Goal: Transaction & Acquisition: Purchase product/service

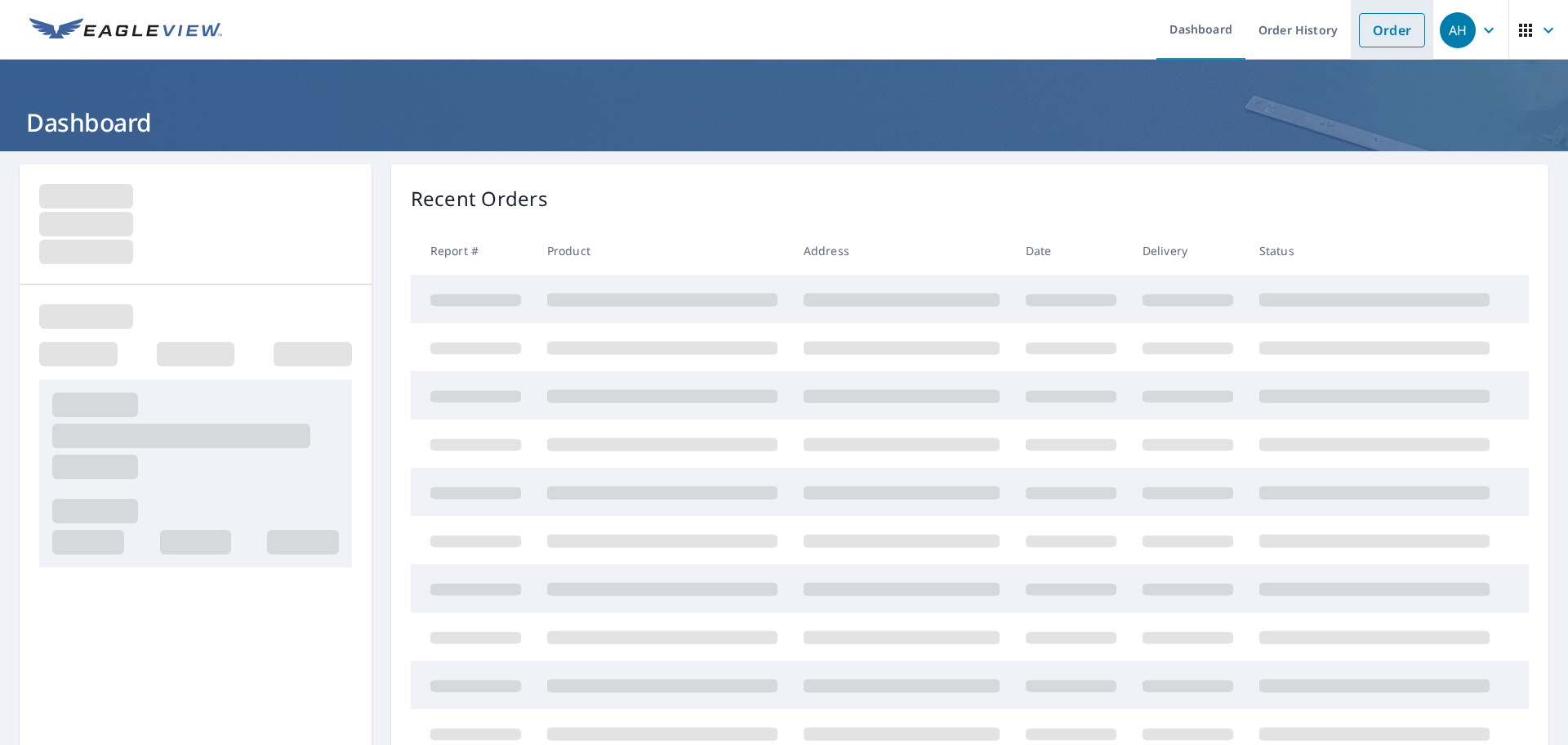
click at [1378, 38] on link "Order" at bounding box center [1392, 30] width 66 height 34
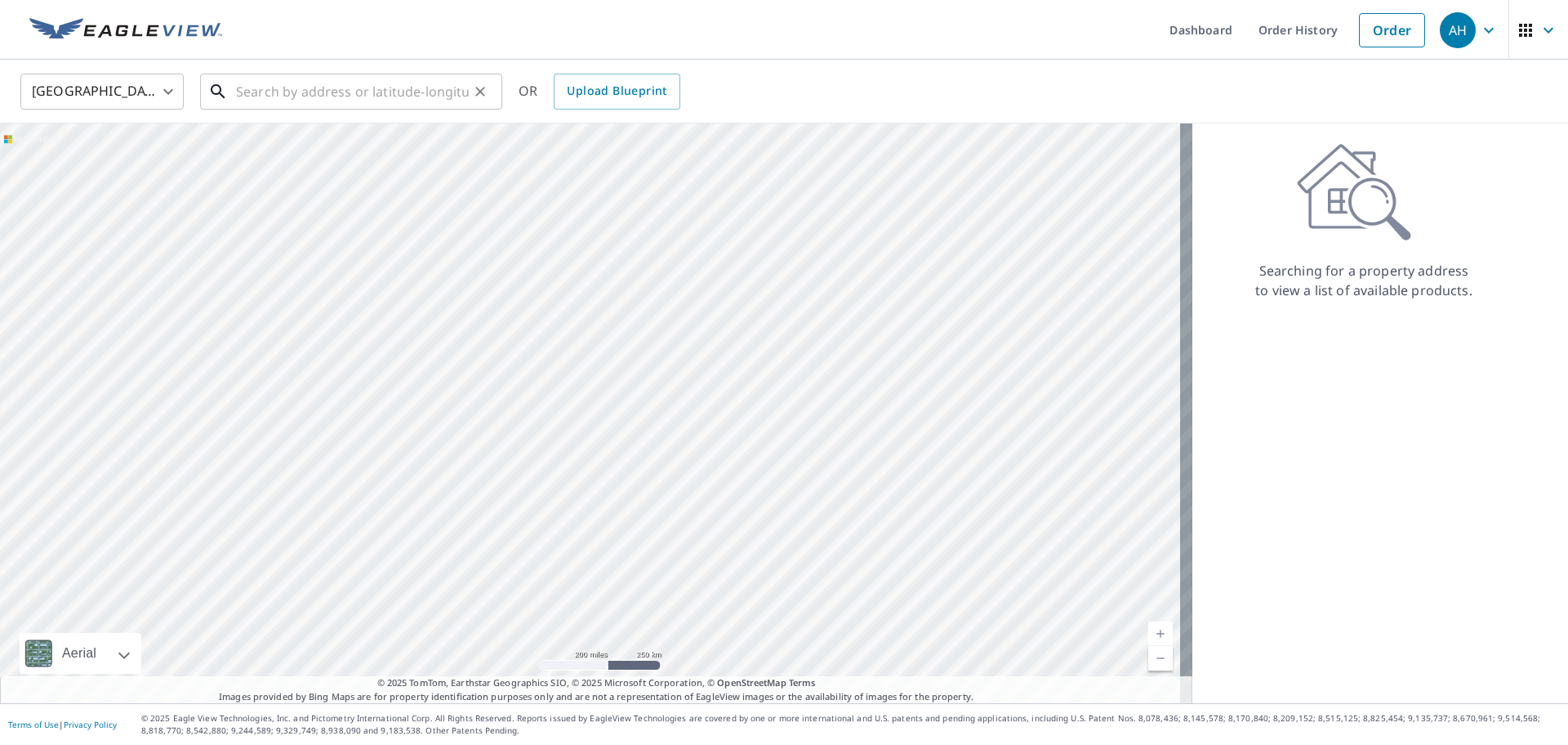
click at [393, 100] on input "text" at bounding box center [352, 92] width 233 height 46
paste input "[STREET_ADDRESS]"
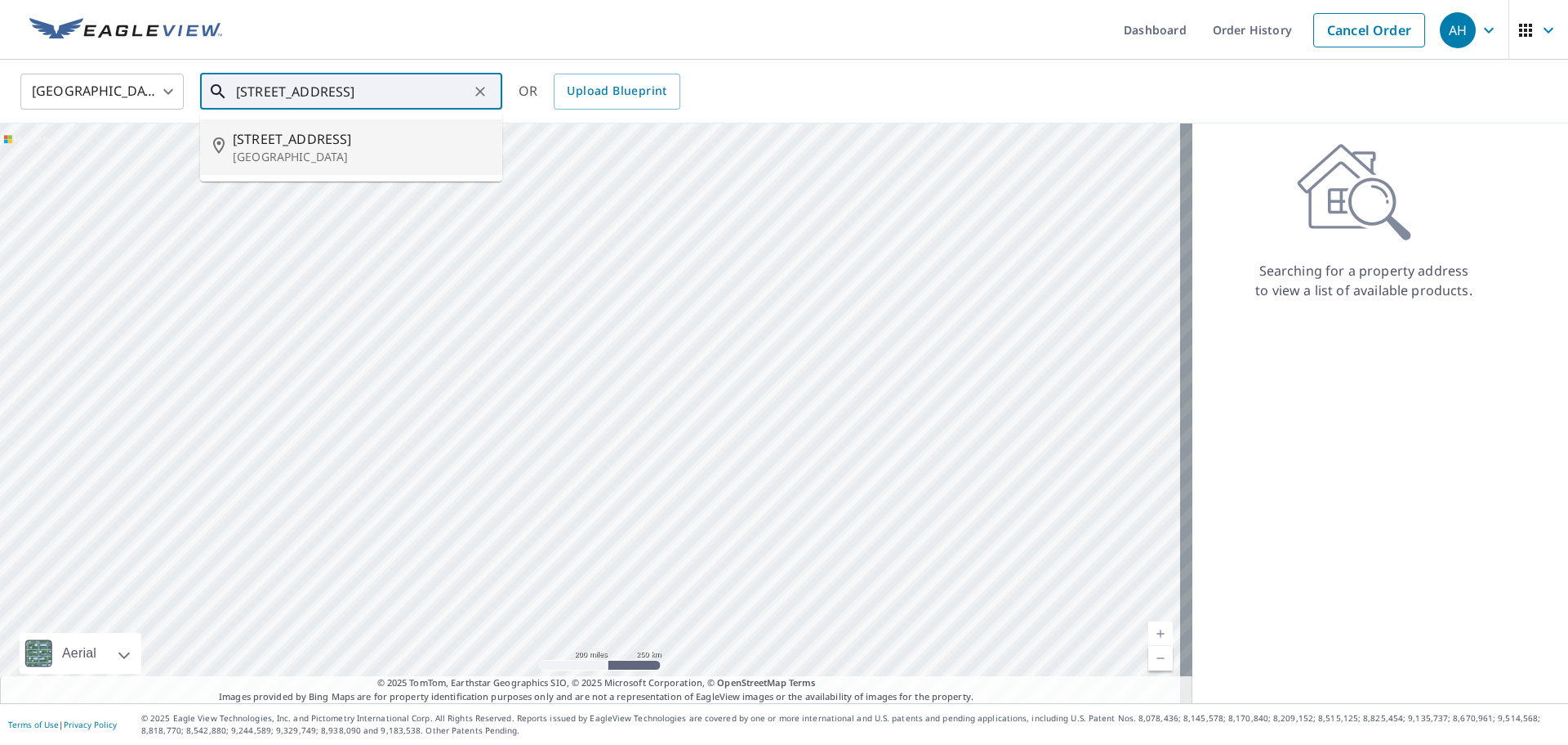
click at [419, 155] on p "[GEOGRAPHIC_DATA]" at bounding box center [361, 156] width 256 height 16
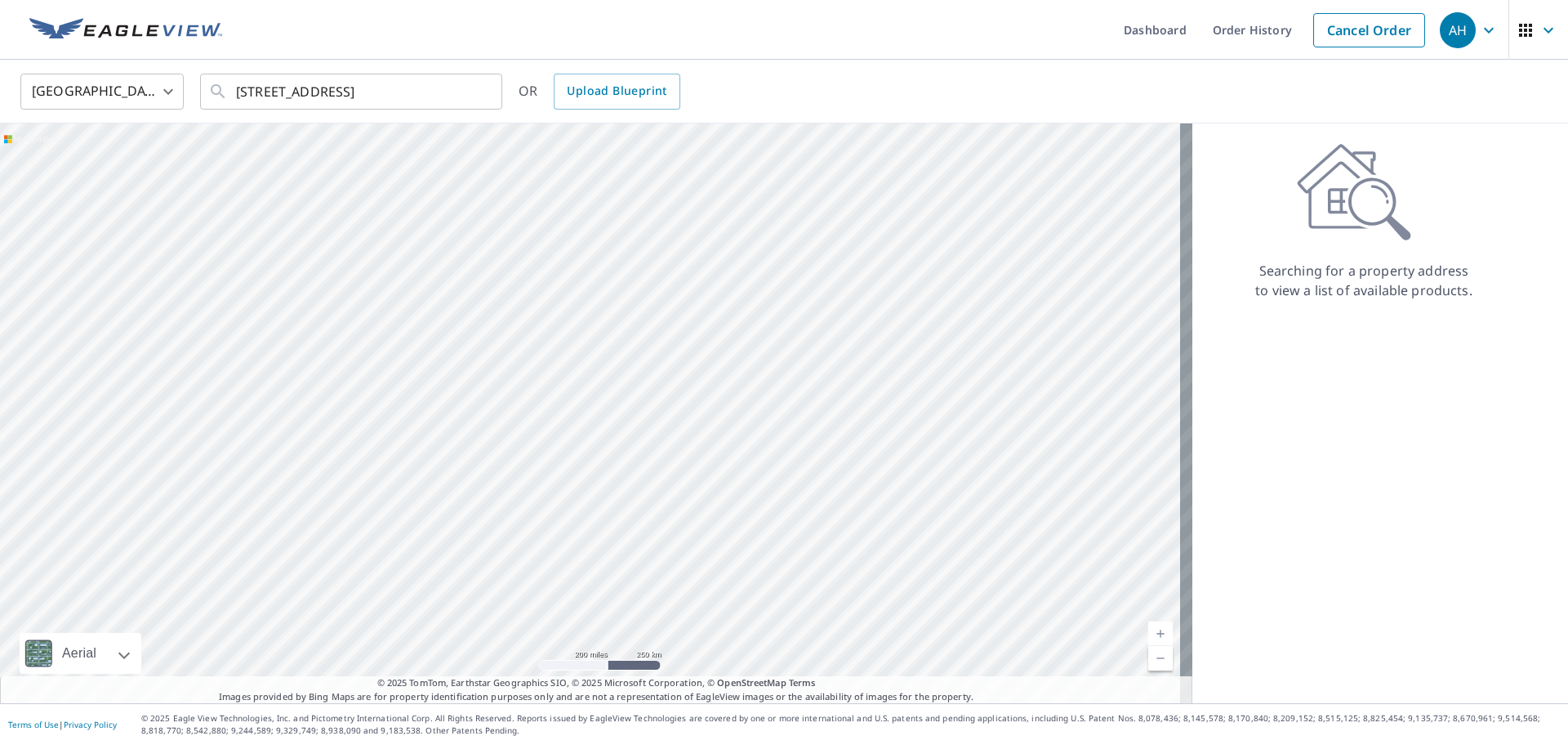
type input "[STREET_ADDRESS]"
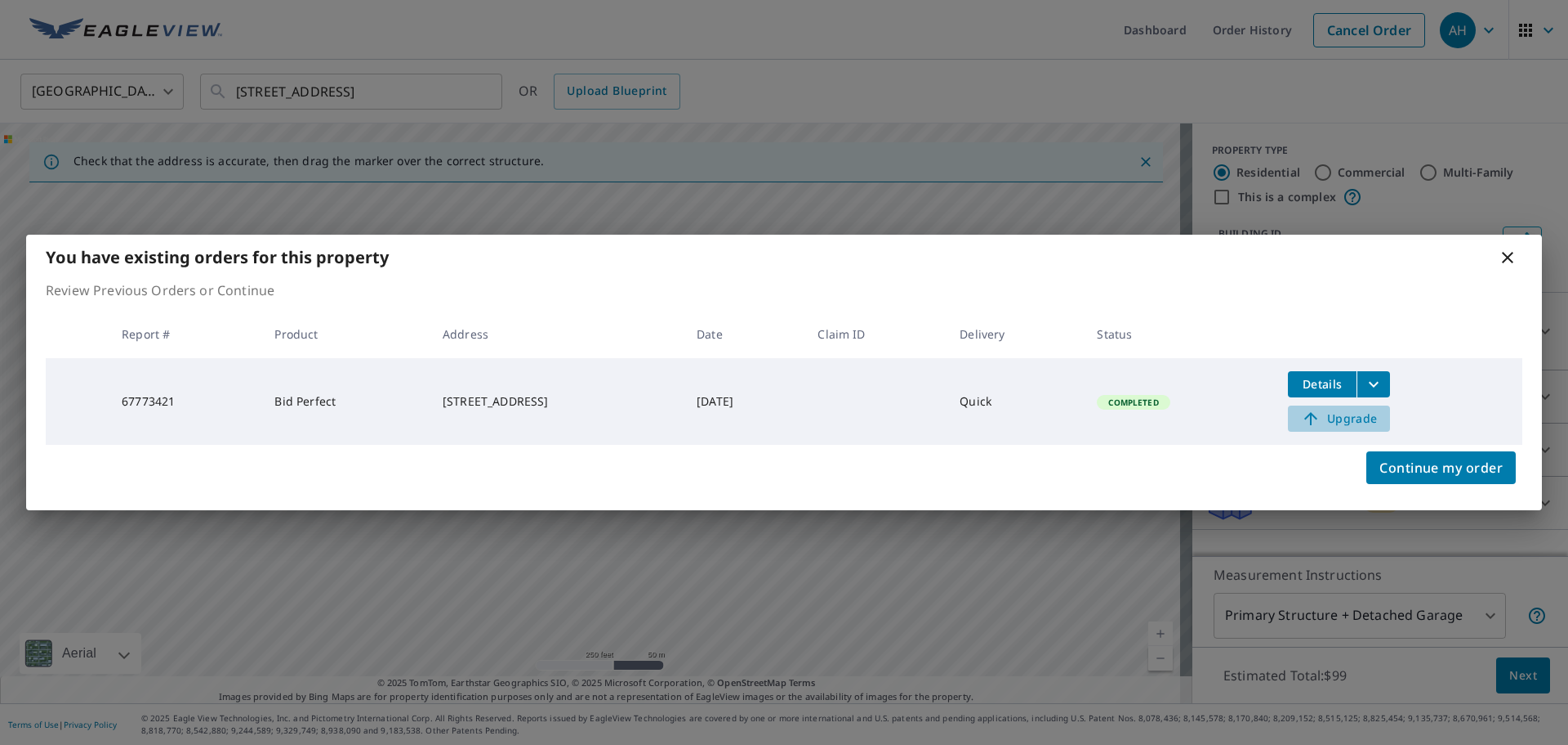
click at [1352, 420] on span "Upgrade" at bounding box center [1339, 418] width 82 height 20
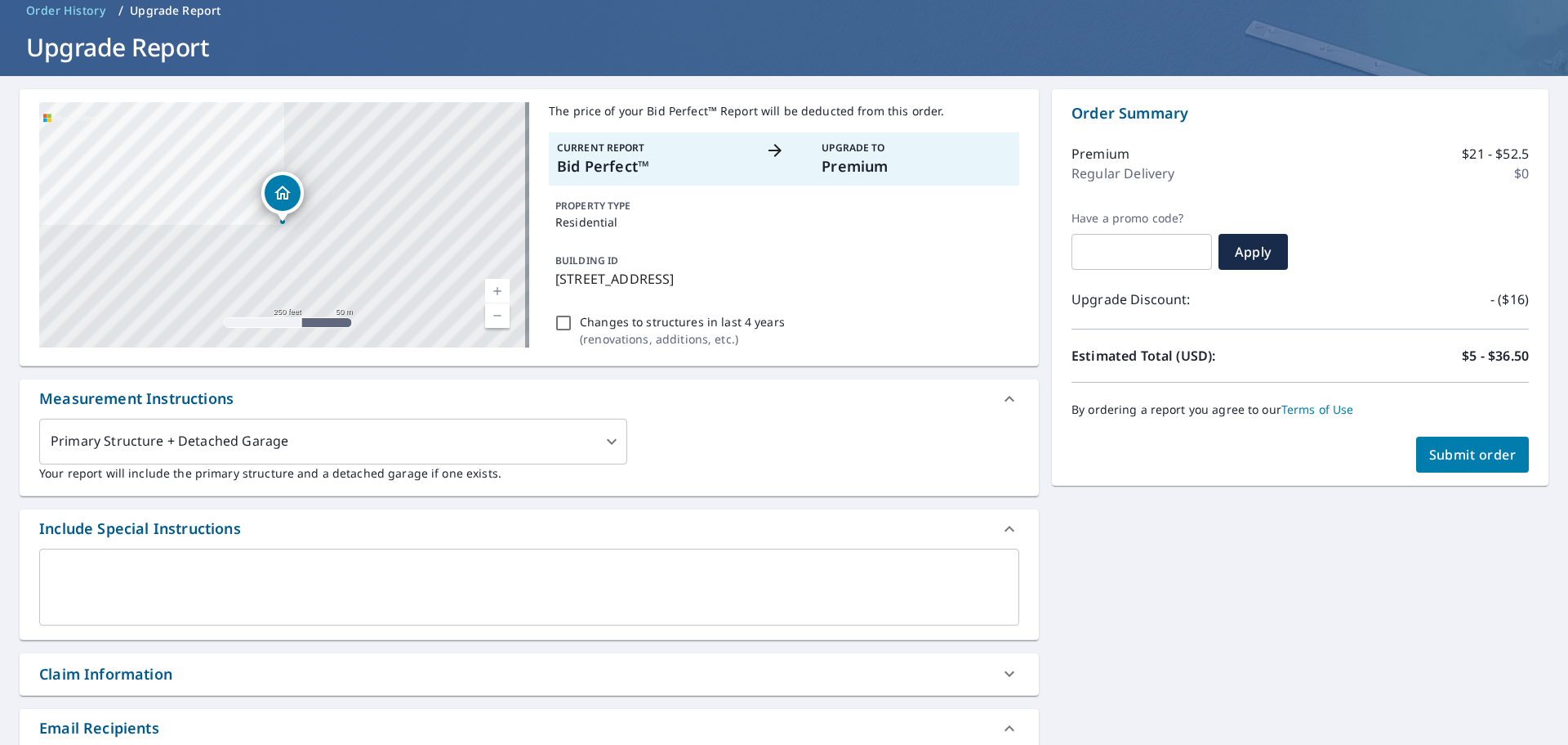
scroll to position [246, 0]
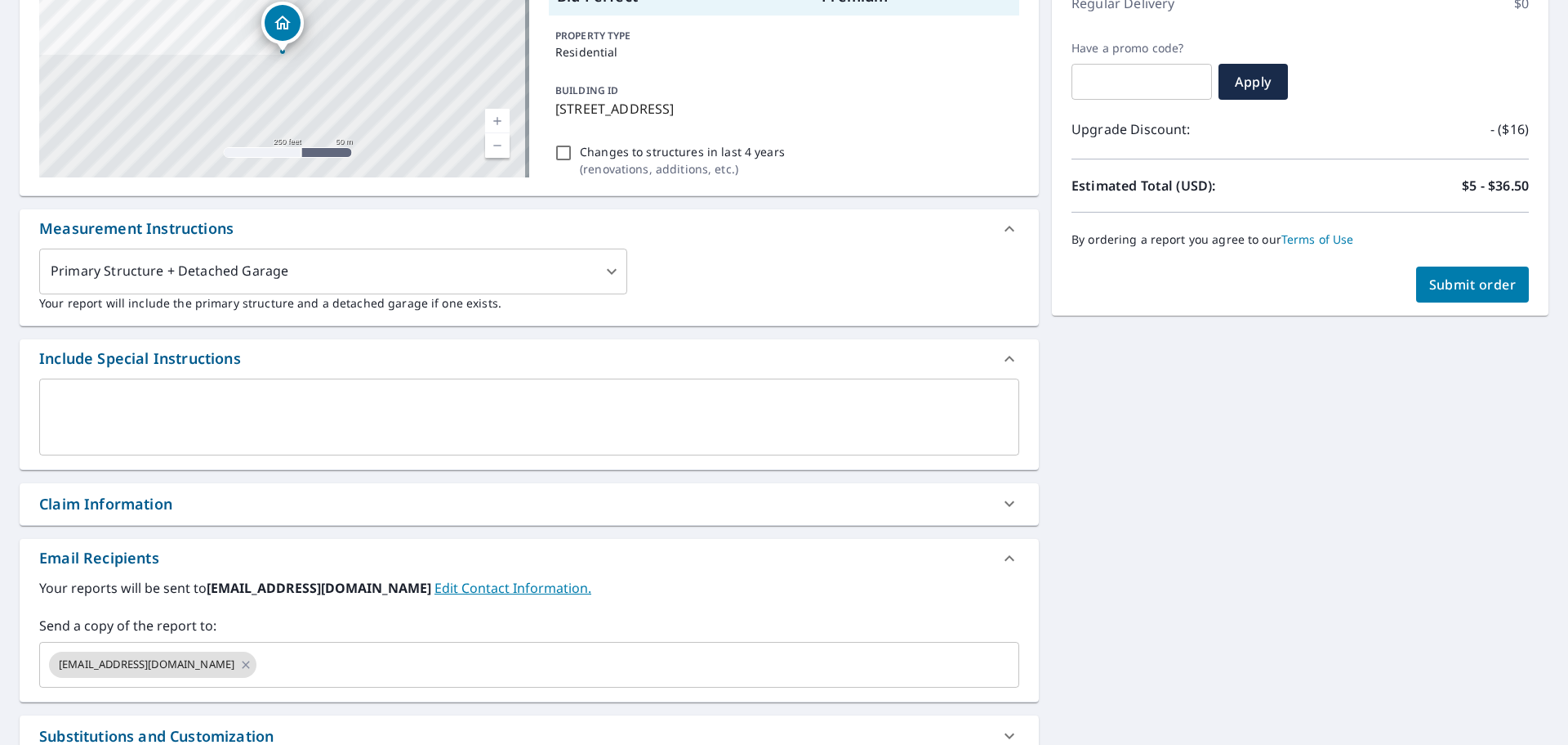
click at [264, 690] on div "Your reports will be sent to [EMAIL_ADDRESS][DOMAIN_NAME] Edit Contact Informat…" at bounding box center [529, 639] width 1020 height 123
click at [277, 671] on input "text" at bounding box center [623, 664] width 728 height 31
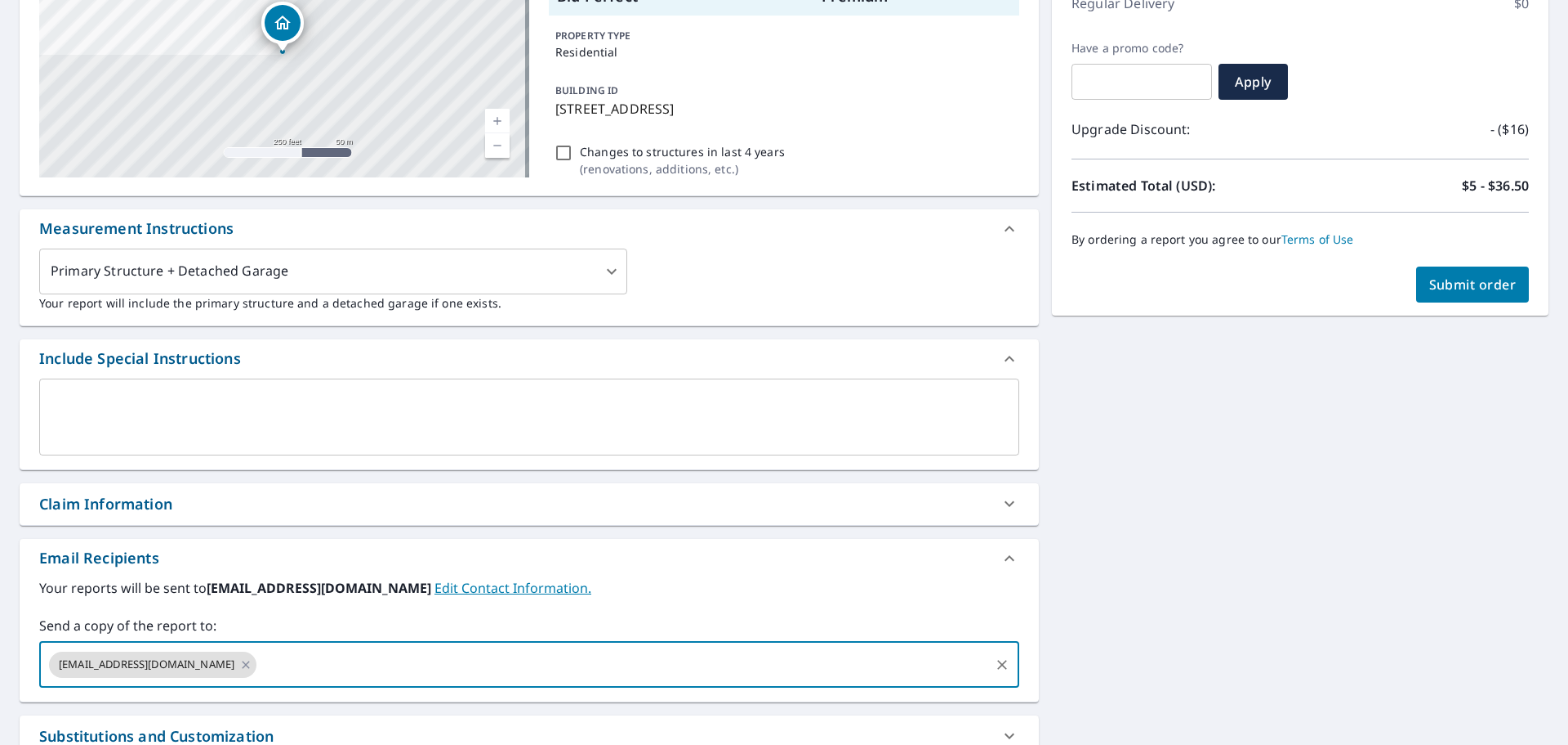
paste input "[PERSON_NAME][EMAIL_ADDRESS][DOMAIN_NAME]"
type input "[PERSON_NAME][EMAIL_ADDRESS][DOMAIN_NAME]"
checkbox input "true"
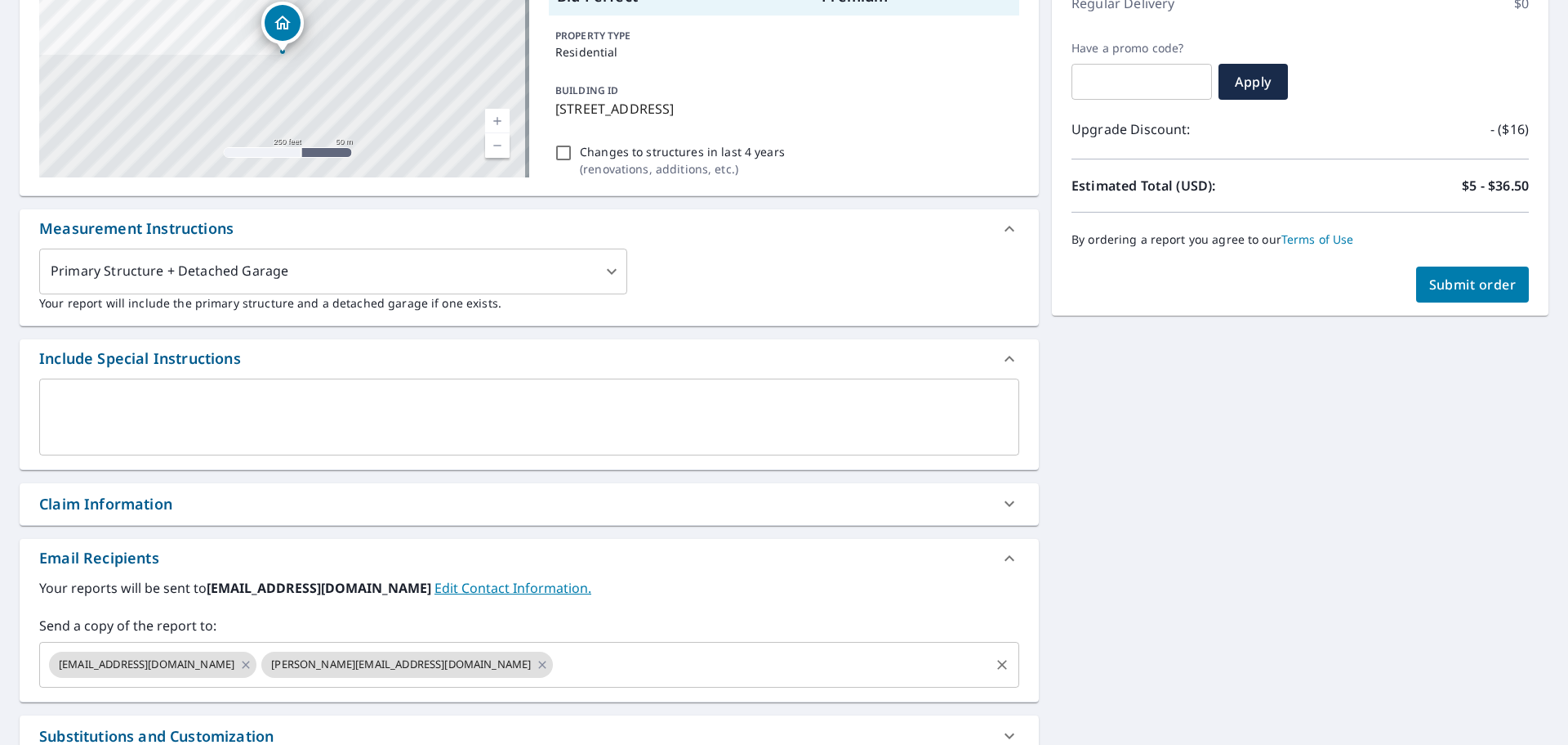
click at [555, 674] on input "text" at bounding box center [771, 664] width 432 height 31
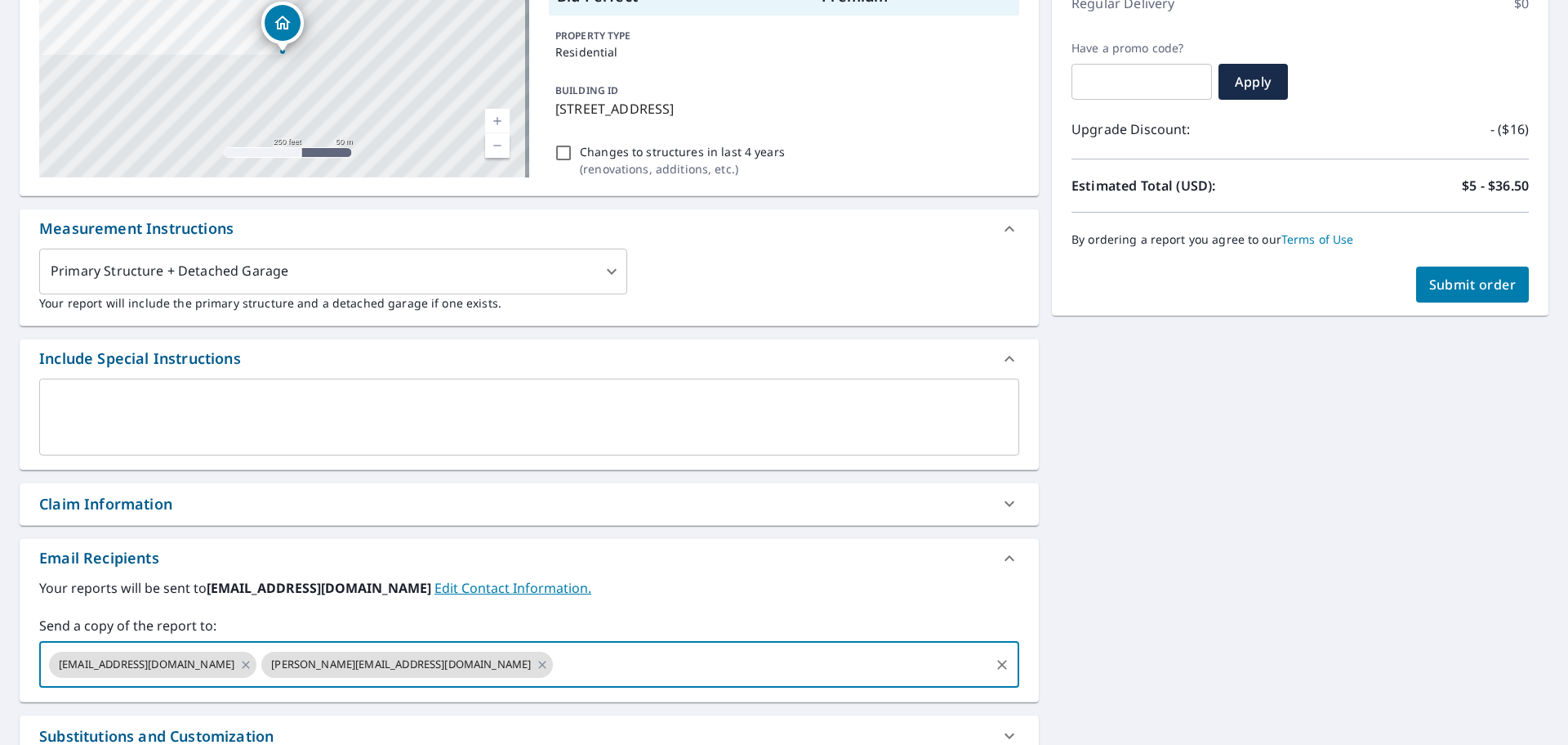
paste input "[EMAIL_ADDRESS][DOMAIN_NAME]"
type input "[EMAIL_ADDRESS][DOMAIN_NAME]"
click at [1473, 298] on button "Submit order" at bounding box center [1473, 285] width 114 height 36
checkbox input "true"
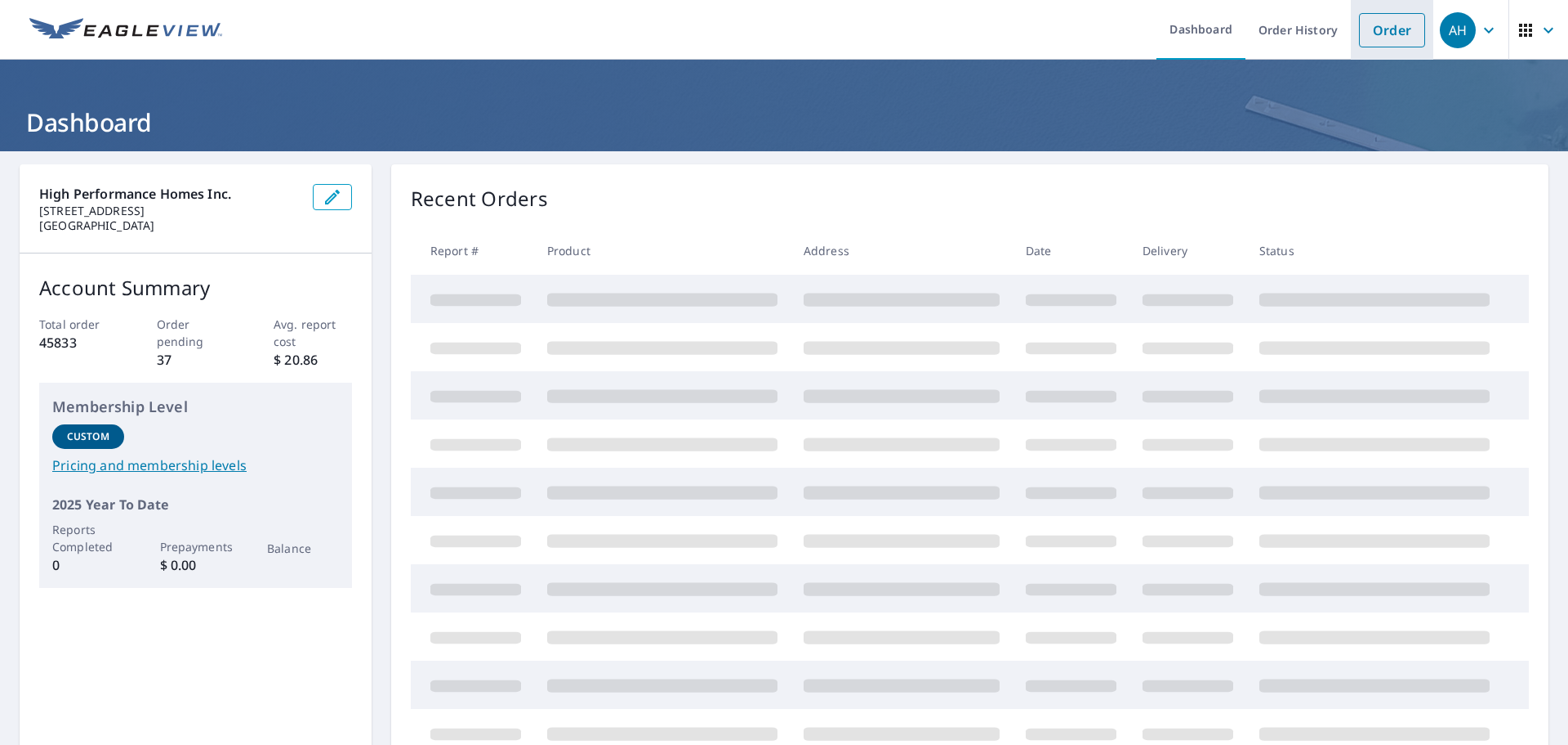
click at [1390, 30] on link "Order" at bounding box center [1392, 30] width 66 height 34
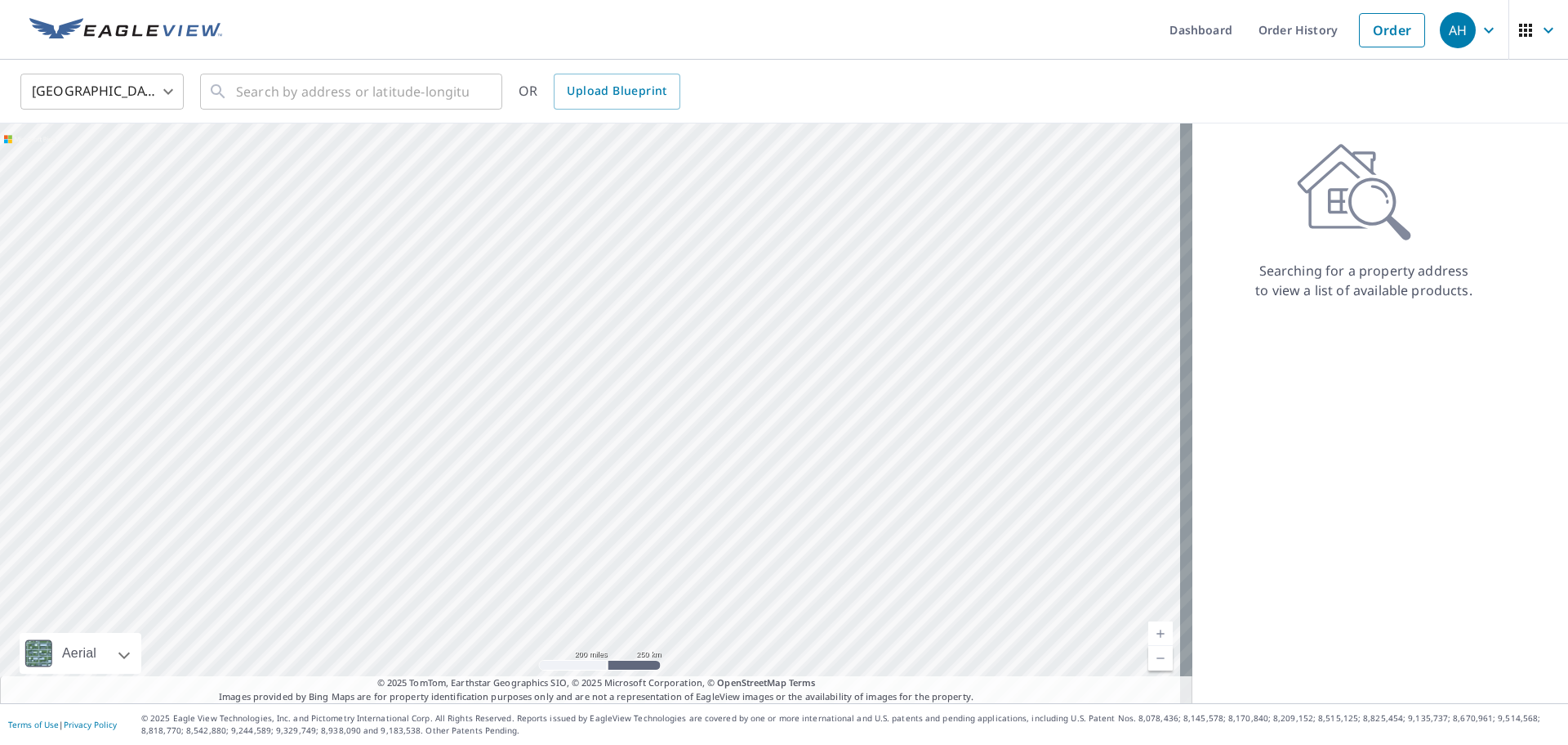
click at [474, 111] on div "United States [GEOGRAPHIC_DATA] ​ ​ OR Upload Blueprint" at bounding box center [784, 91] width 1568 height 64
click at [461, 100] on input "text" at bounding box center [352, 92] width 233 height 46
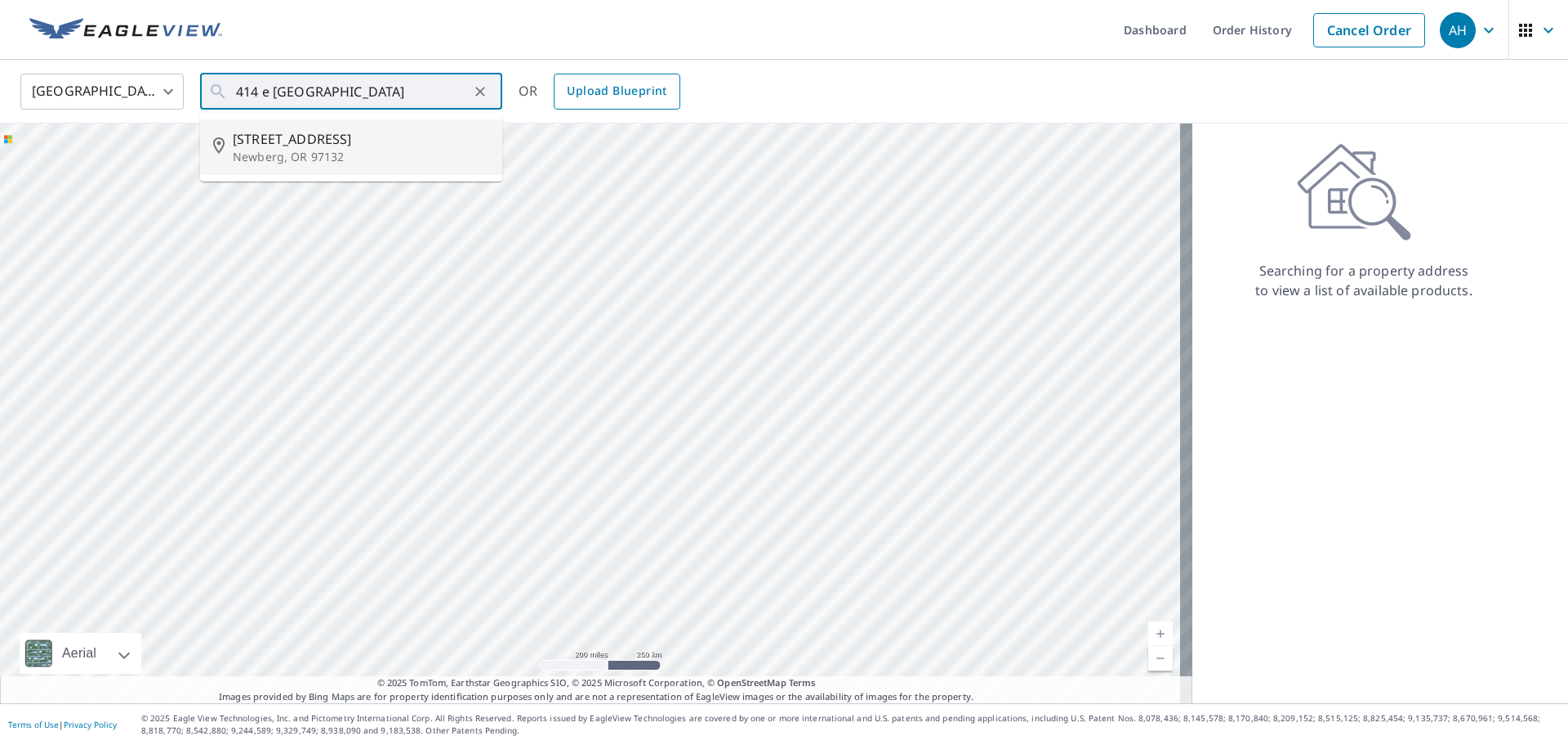
type input "[STREET_ADDRESS][PERSON_NAME]"
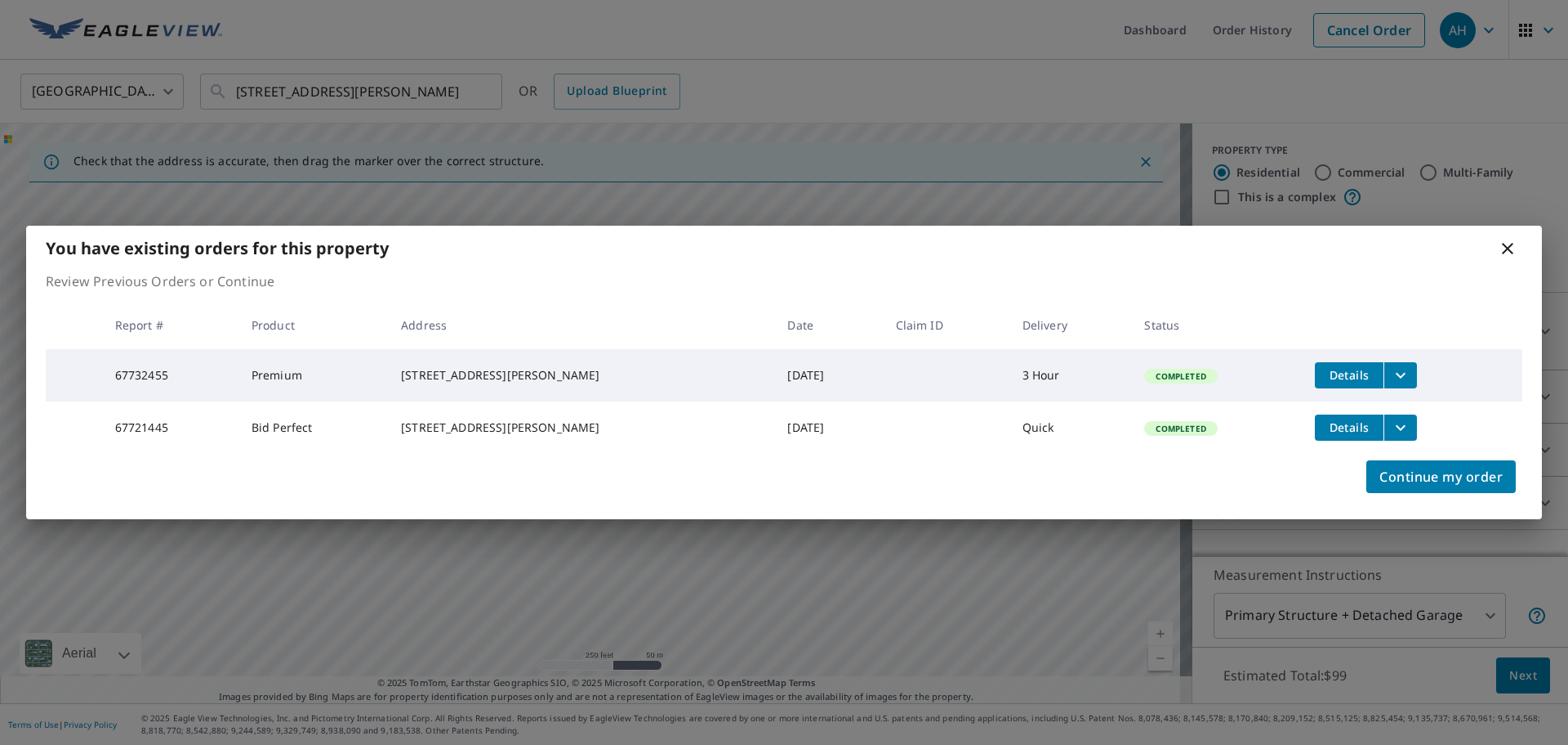
click at [1391, 372] on icon "filesDropdownBtn-67732455" at bounding box center [1401, 375] width 20 height 20
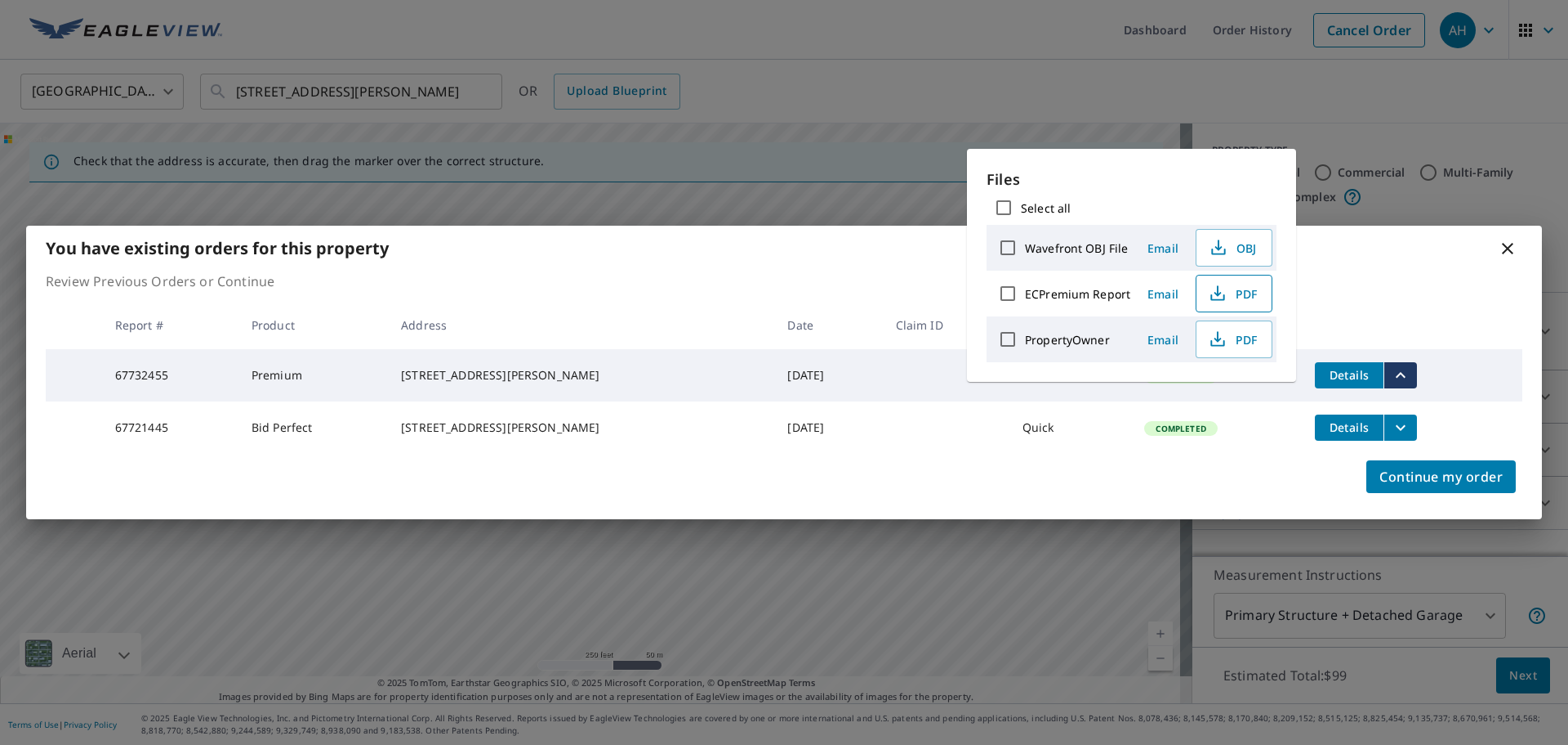
click at [1229, 291] on span "PDF" at bounding box center [1233, 293] width 53 height 20
